Goal: Task Accomplishment & Management: Use online tool/utility

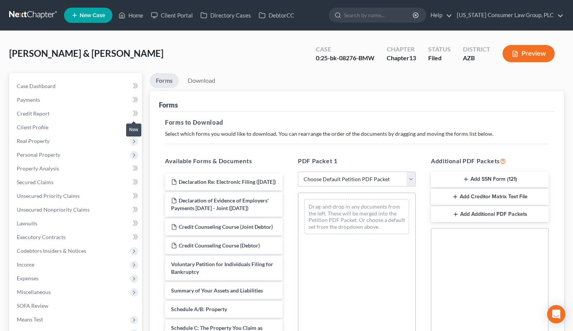
click at [133, 109] on icon at bounding box center [136, 114] width 6 height 10
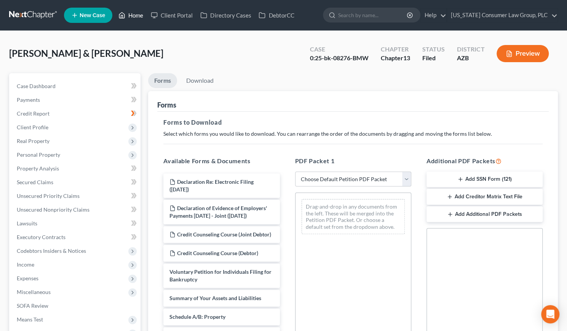
click at [135, 15] on link "Home" at bounding box center [131, 15] width 32 height 14
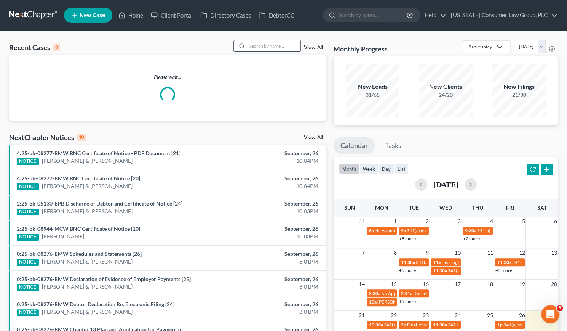
click at [262, 46] on input "search" at bounding box center [273, 45] width 53 height 11
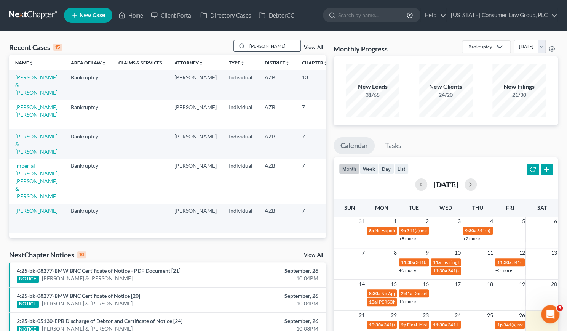
type input "[PERSON_NAME]"
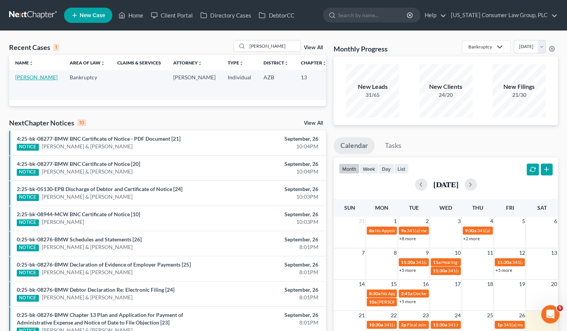
click at [29, 77] on link "[PERSON_NAME]" at bounding box center [36, 77] width 42 height 6
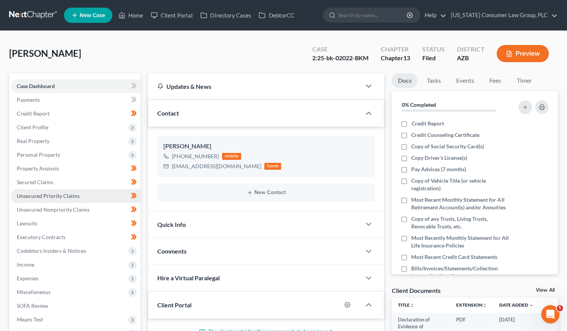
click at [55, 199] on link "Unsecured Priority Claims" at bounding box center [76, 196] width 130 height 14
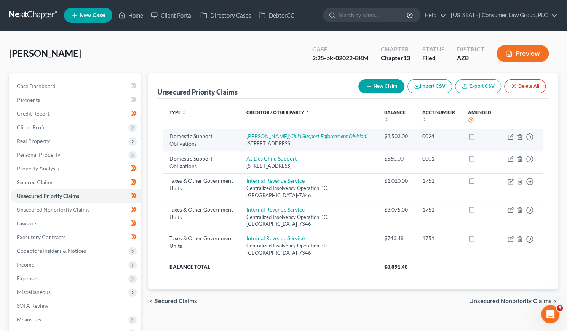
drag, startPoint x: 245, startPoint y: 142, endPoint x: 375, endPoint y: 145, distance: 130.3
click at [375, 145] on td "[PERSON_NAME] (Child Support Enforcement Division) [STREET_ADDRESS]" at bounding box center [309, 140] width 138 height 22
copy div "[STREET_ADDRESS]"
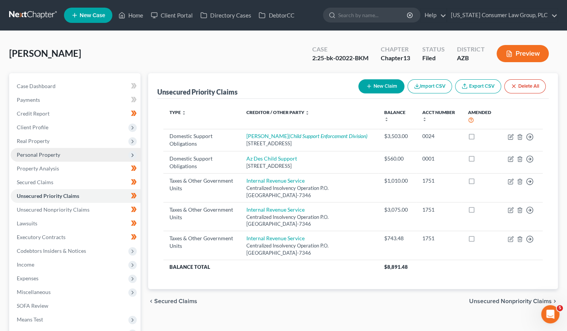
scroll to position [101, 0]
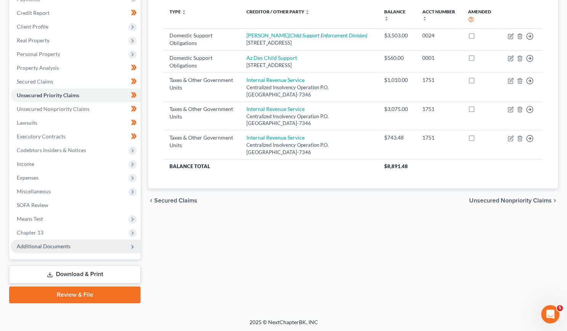
click at [54, 248] on span "Additional Documents" at bounding box center [44, 246] width 54 height 6
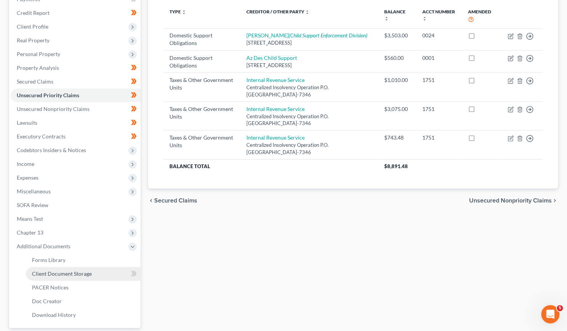
click at [50, 270] on span "Client Document Storage" at bounding box center [62, 273] width 60 height 6
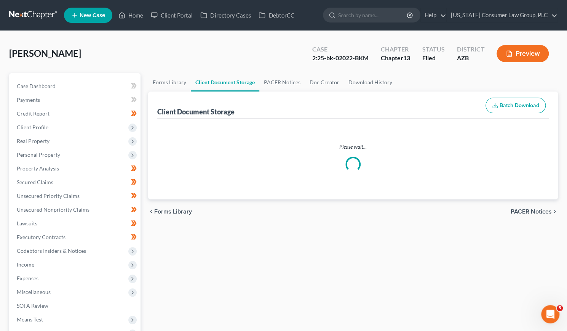
select select "14"
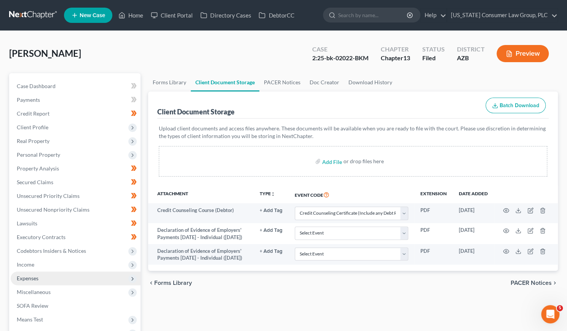
click at [35, 280] on span "Expenses" at bounding box center [28, 278] width 22 height 6
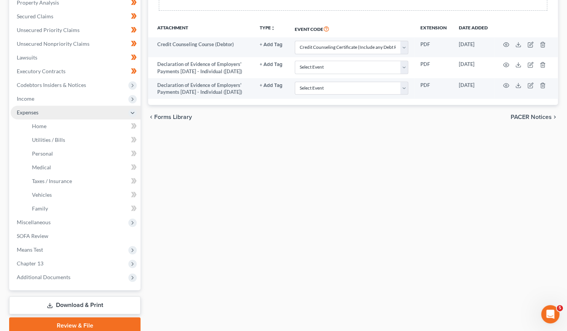
scroll to position [197, 0]
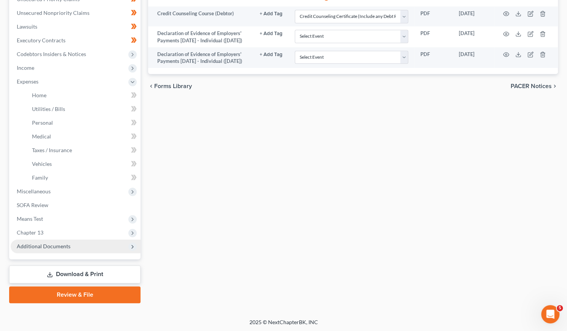
click at [37, 243] on span "Additional Documents" at bounding box center [44, 246] width 54 height 6
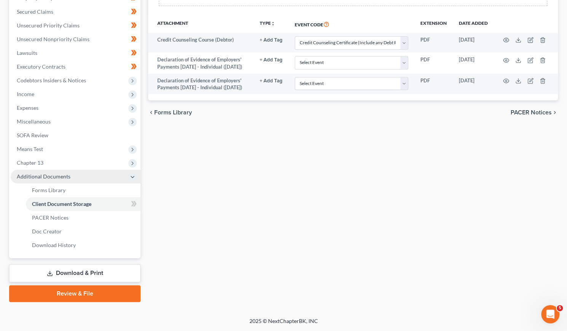
scroll to position [169, 0]
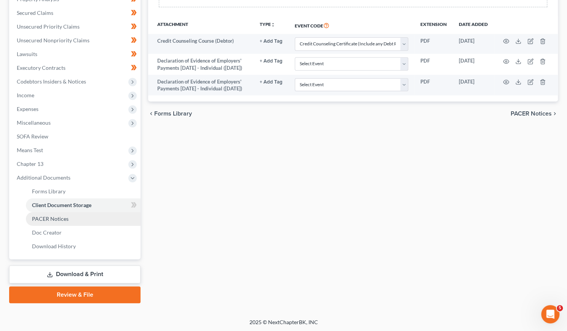
click at [76, 221] on link "PACER Notices" at bounding box center [83, 219] width 115 height 14
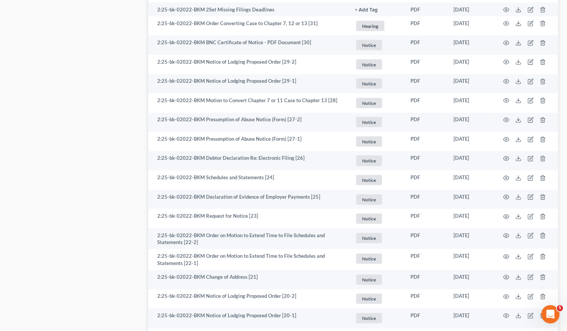
scroll to position [859, 0]
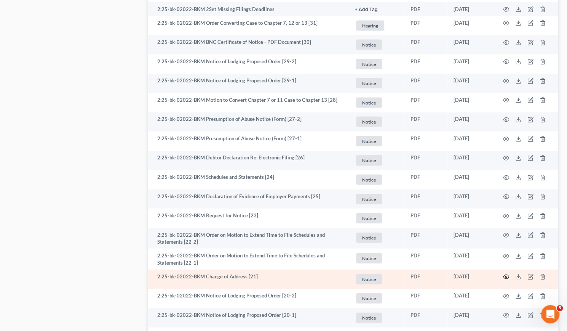
click at [506, 274] on icon "button" at bounding box center [506, 277] width 6 height 6
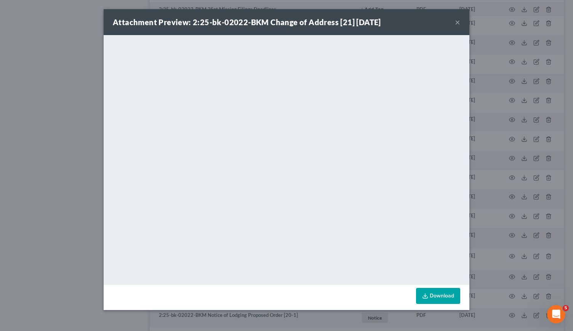
click at [456, 22] on button "×" at bounding box center [457, 22] width 5 height 9
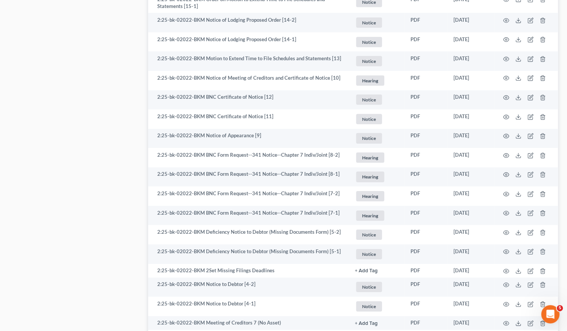
scroll to position [1398, 0]
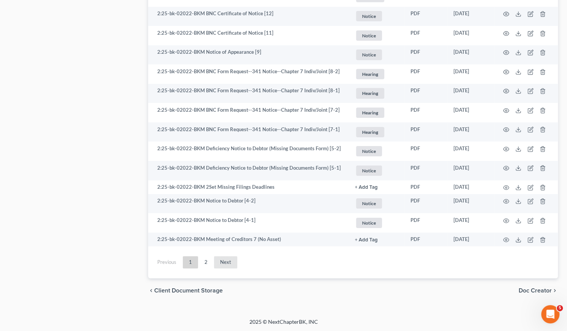
click at [221, 263] on link "Next" at bounding box center [225, 262] width 23 height 12
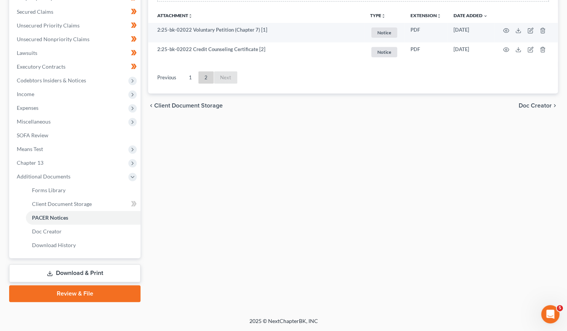
scroll to position [169, 0]
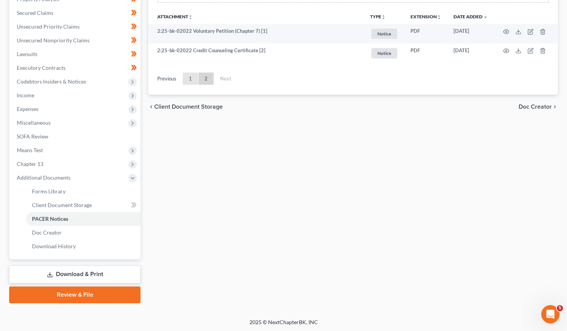
click at [190, 76] on link "1" at bounding box center [190, 78] width 15 height 12
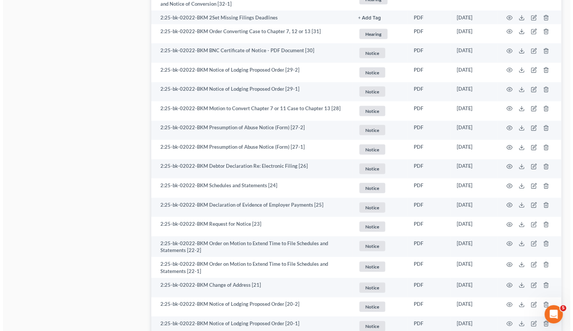
scroll to position [861, 0]
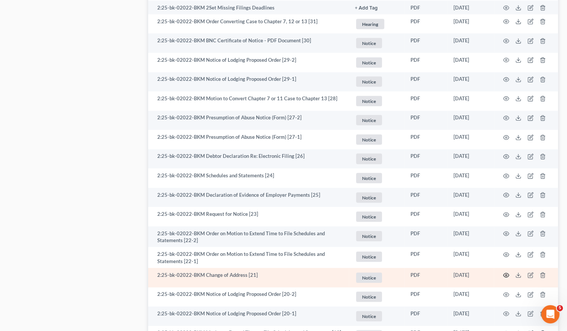
click at [507, 273] on icon "button" at bounding box center [506, 275] width 6 height 6
